Goal: Task Accomplishment & Management: Complete application form

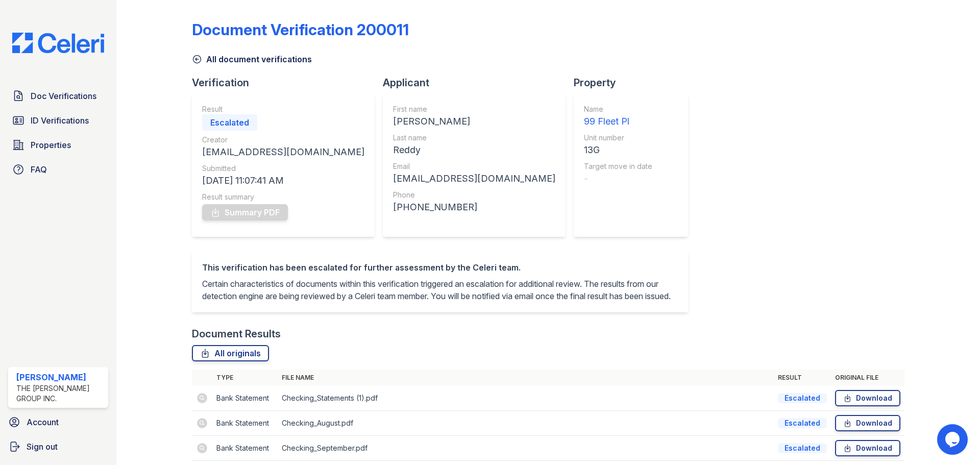
click at [64, 384] on div "Tainara Mays" at bounding box center [60, 377] width 88 height 12
click at [42, 444] on span "Sign out" at bounding box center [42, 447] width 31 height 12
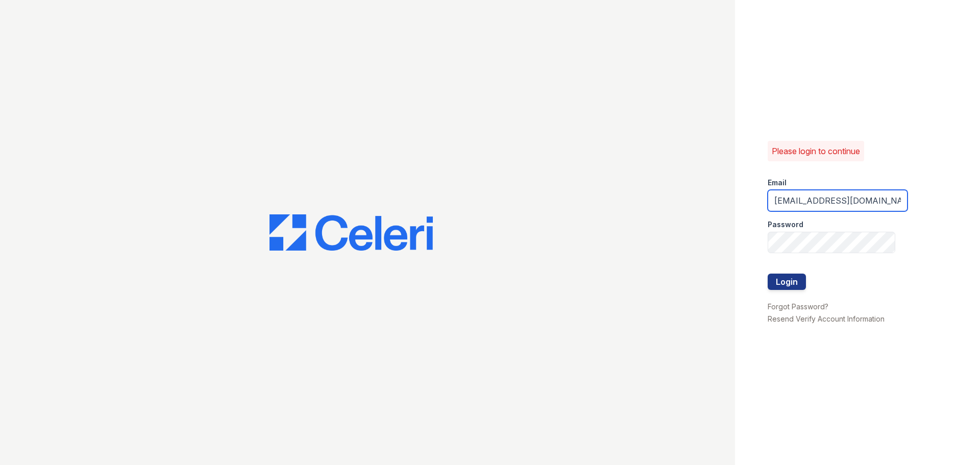
click at [823, 198] on input "[EMAIL_ADDRESS][DOMAIN_NAME]" at bounding box center [838, 200] width 140 height 21
type input "[EMAIL_ADDRESS][DOMAIN_NAME]"
click at [796, 282] on button "Login" at bounding box center [787, 282] width 38 height 16
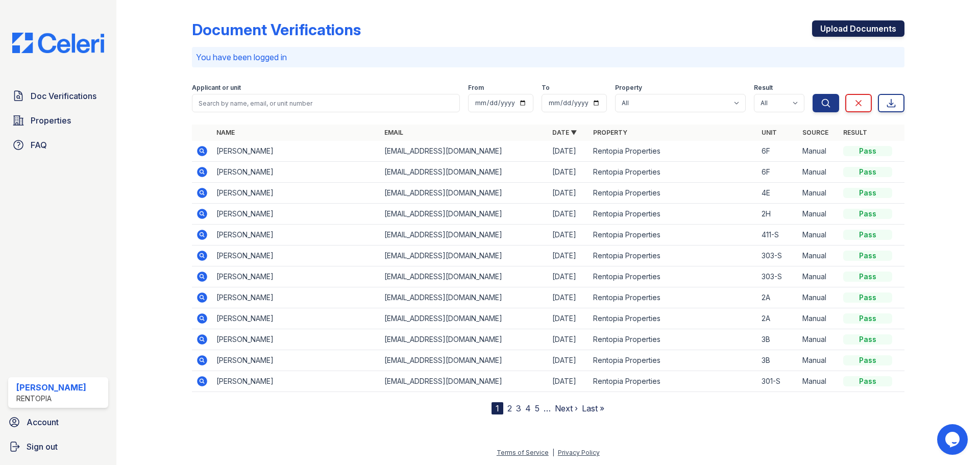
click at [838, 27] on link "Upload Documents" at bounding box center [858, 28] width 92 height 16
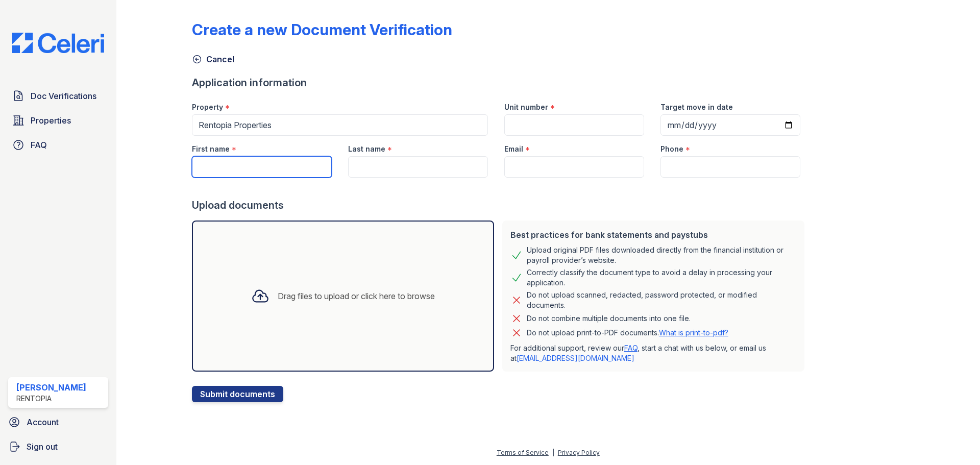
click at [283, 161] on input "First name" at bounding box center [262, 166] width 140 height 21
paste input "Mamadou Abdoulaye Diallo"
drag, startPoint x: 312, startPoint y: 166, endPoint x: 284, endPoint y: 169, distance: 27.7
click at [284, 169] on input "Mamadou Abdoulaye Diallo" at bounding box center [262, 166] width 140 height 21
type input "[PERSON_NAME]"
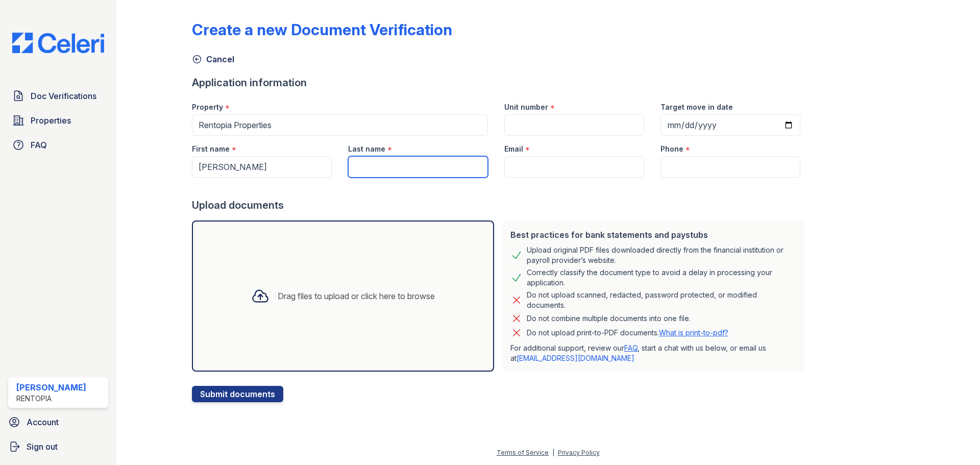
click at [416, 173] on input "Last name" at bounding box center [418, 166] width 140 height 21
paste input "[PERSON_NAME]"
type input "[PERSON_NAME]"
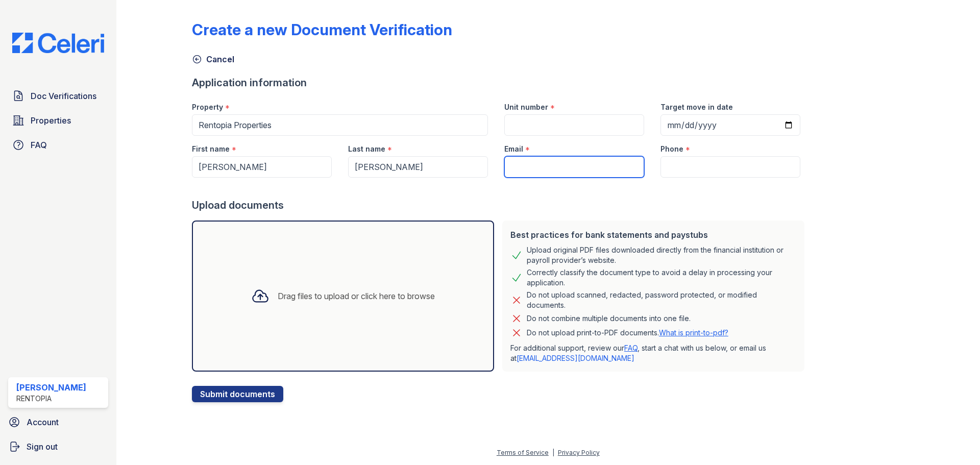
click at [506, 165] on input "Email" at bounding box center [575, 166] width 140 height 21
type input "[EMAIL_ADDRESS][DOMAIN_NAME]"
type input "9172021817"
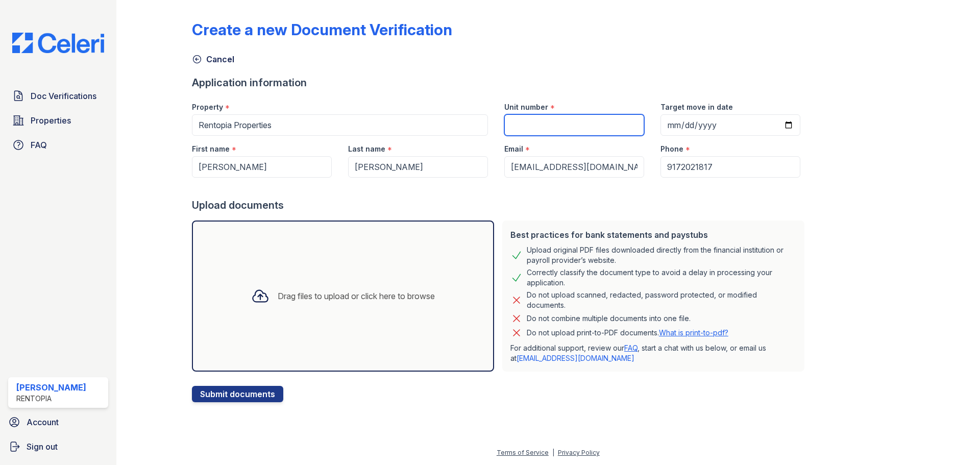
drag, startPoint x: 554, startPoint y: 116, endPoint x: 559, endPoint y: 122, distance: 7.9
click at [554, 116] on input "Unit number" at bounding box center [575, 124] width 140 height 21
type input "203-S"
click at [425, 272] on div "Drag files to upload or click here to browse" at bounding box center [343, 296] width 302 height 151
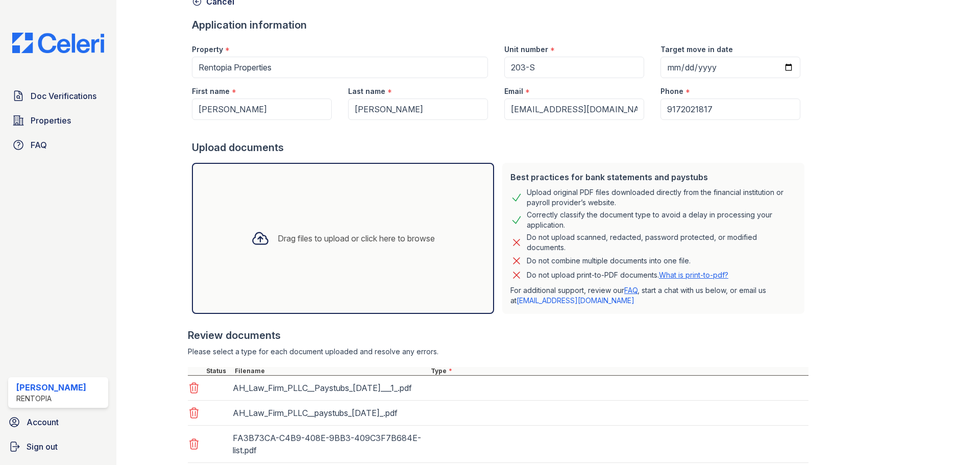
scroll to position [127, 0]
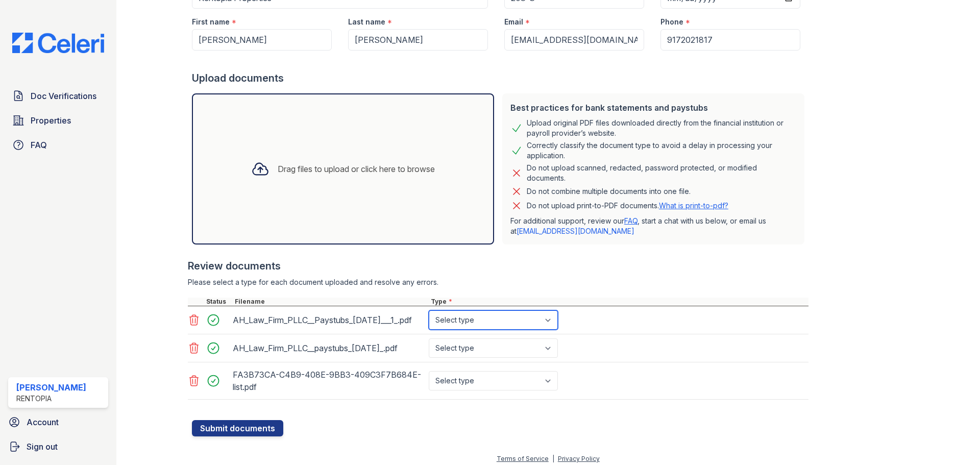
click at [525, 313] on select "Select type Paystub Bank Statement Offer Letter Tax Documents Benefit Award Let…" at bounding box center [493, 319] width 129 height 19
select select "paystub"
click at [429, 310] on select "Select type Paystub Bank Statement Offer Letter Tax Documents Benefit Award Let…" at bounding box center [493, 319] width 129 height 19
click at [507, 351] on select "Select type Paystub Bank Statement Offer Letter Tax Documents Benefit Award Let…" at bounding box center [493, 348] width 129 height 19
select select "paystub"
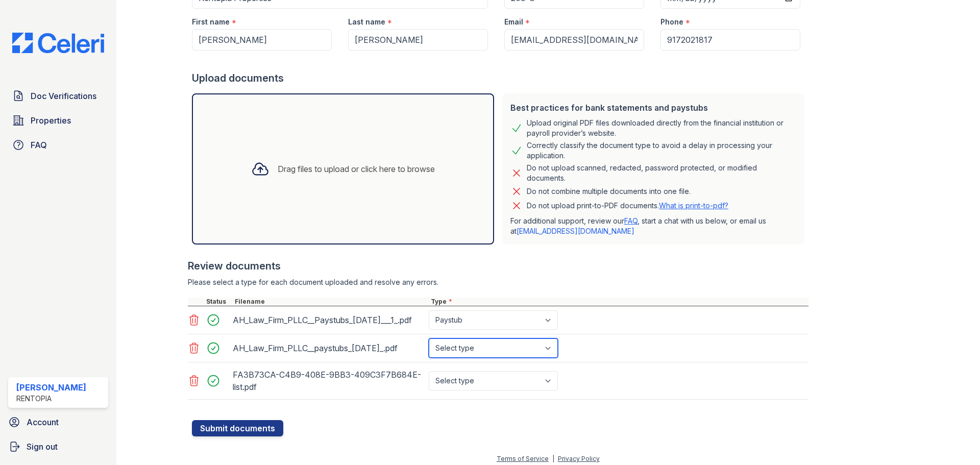
click at [429, 339] on select "Select type Paystub Bank Statement Offer Letter Tax Documents Benefit Award Let…" at bounding box center [493, 348] width 129 height 19
click at [493, 379] on select "Select type Paystub Bank Statement Offer Letter Tax Documents Benefit Award Let…" at bounding box center [493, 380] width 129 height 19
select select "bank_statement"
click at [429, 371] on select "Select type Paystub Bank Statement Offer Letter Tax Documents Benefit Award Let…" at bounding box center [493, 380] width 129 height 19
click at [228, 428] on button "Submit documents" at bounding box center [237, 428] width 91 height 16
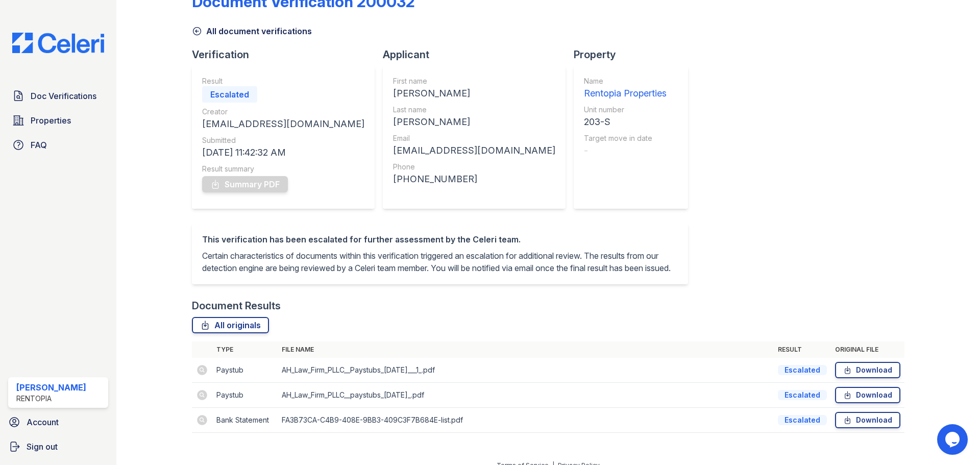
scroll to position [53, 0]
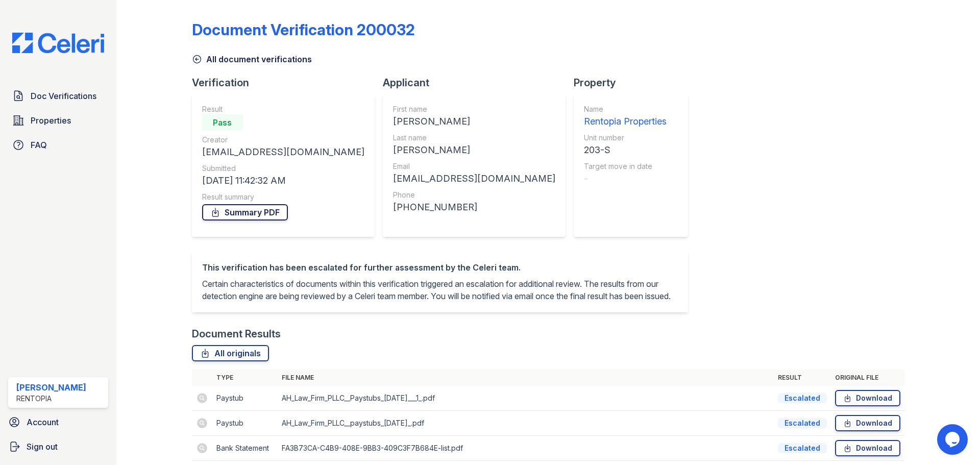
click at [247, 215] on link "Summary PDF" at bounding box center [245, 212] width 86 height 16
